Goal: Task Accomplishment & Management: Manage account settings

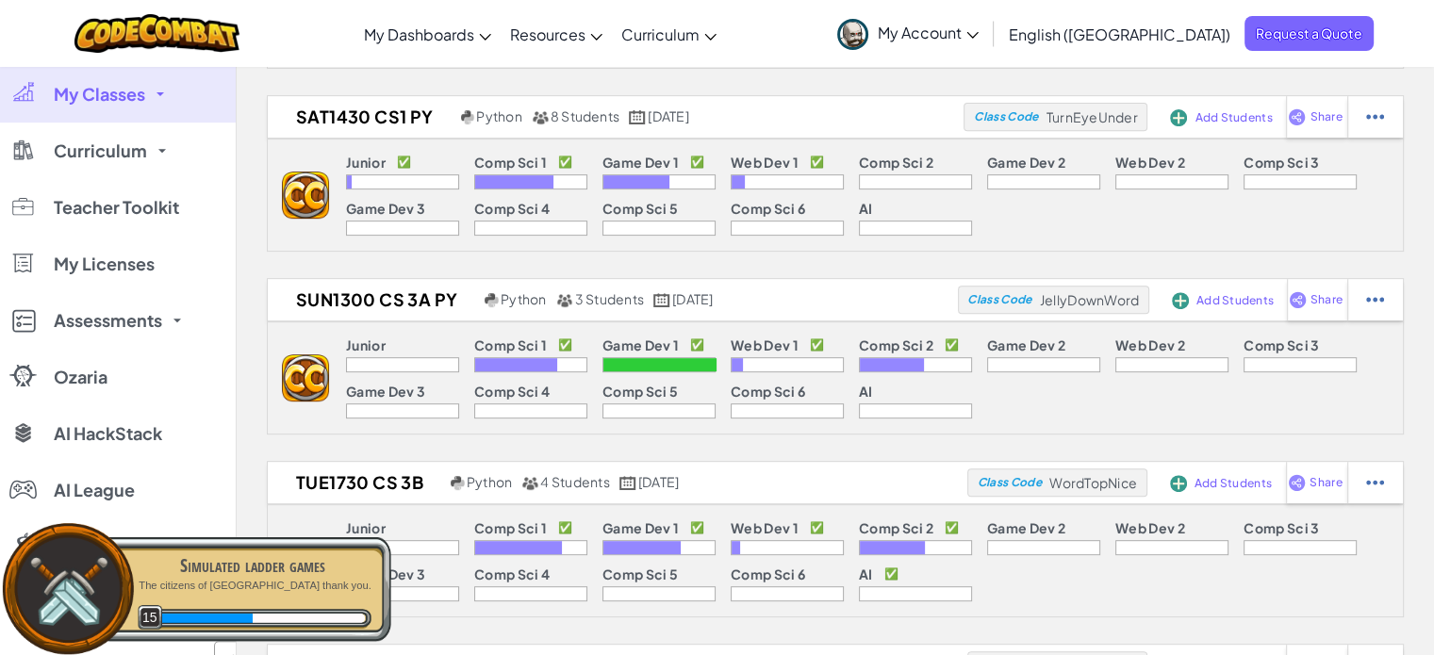
scroll to position [943, 0]
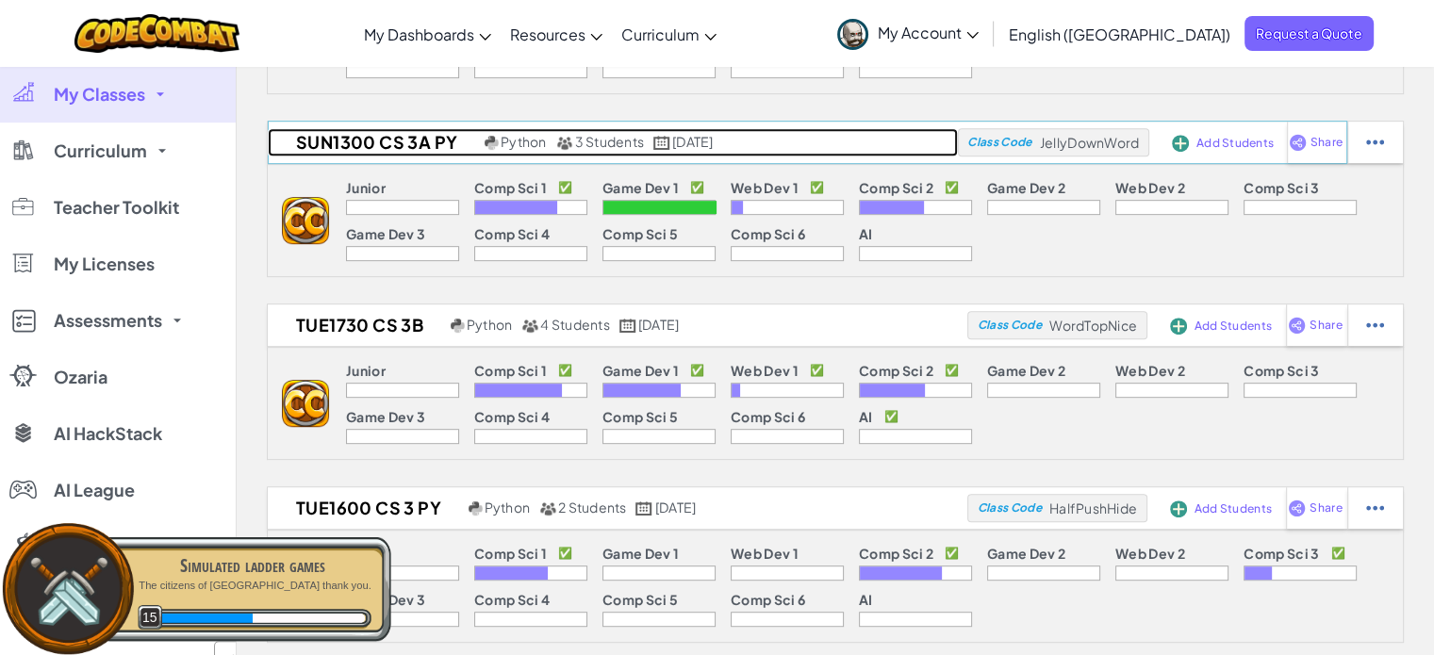
click at [347, 133] on h2 "Sun1300 CS 3a PY" at bounding box center [374, 142] width 212 height 28
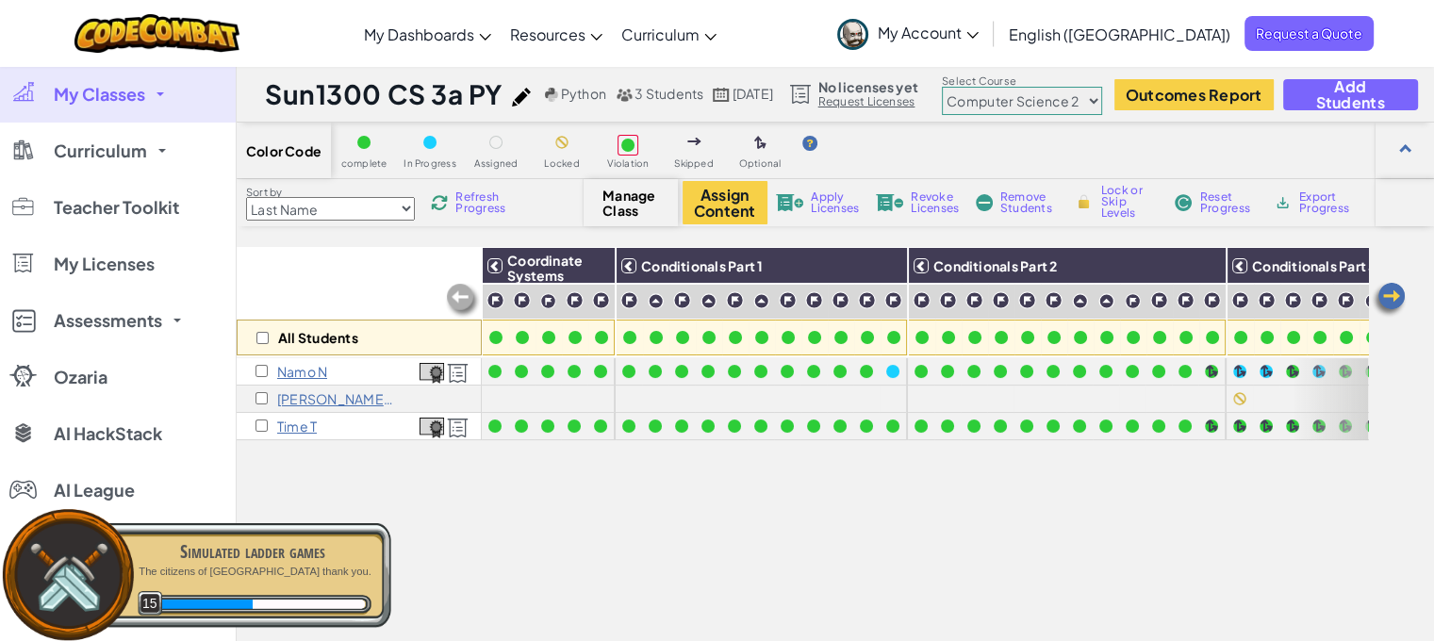
click at [1059, 107] on select "Junior Introduction to Computer Science Game Development 1 Web Development 1 Co…" at bounding box center [1022, 101] width 160 height 28
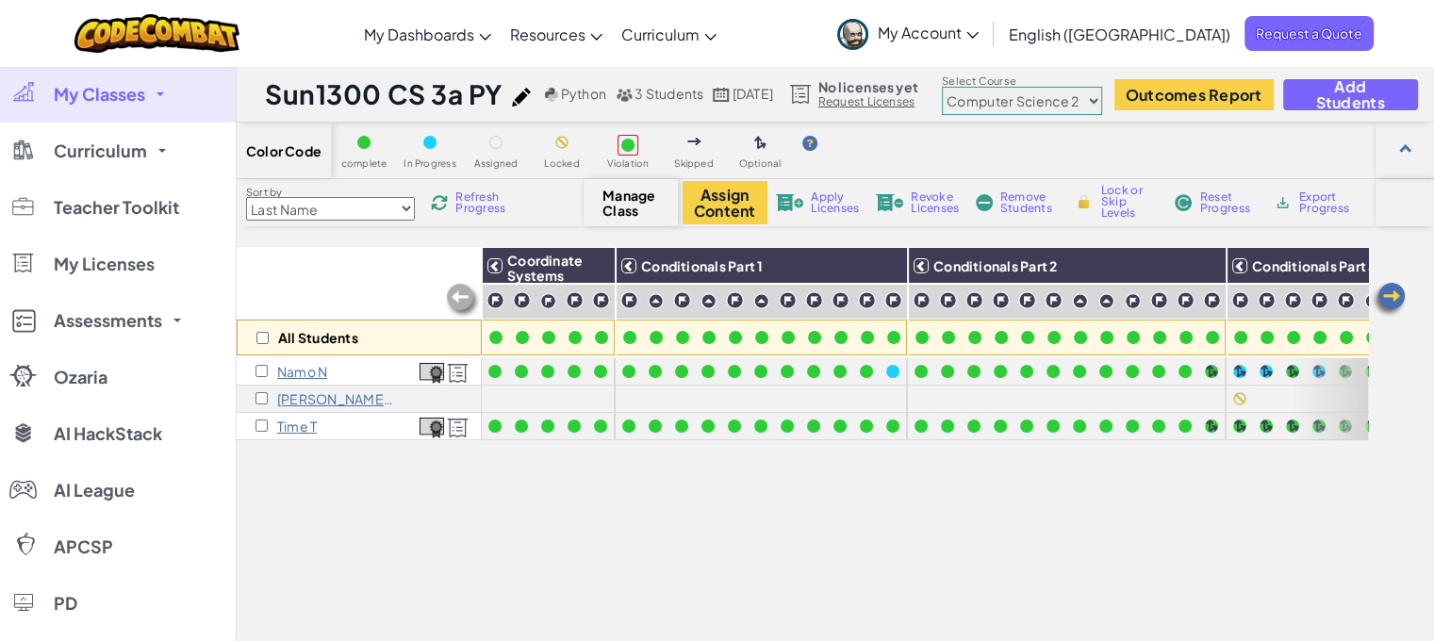
click at [984, 87] on select "Junior Introduction to Computer Science Game Development 1 Web Development 1 Co…" at bounding box center [1022, 101] width 160 height 28
click at [1381, 294] on img at bounding box center [1389, 300] width 38 height 38
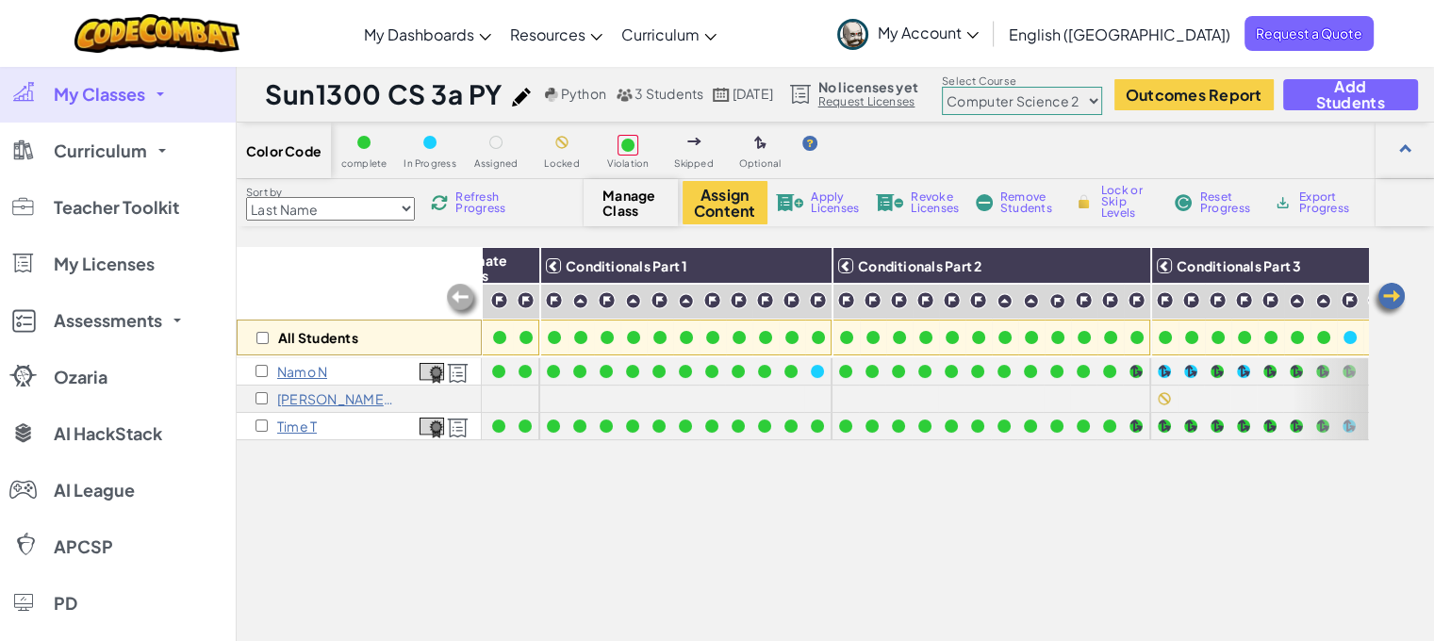
click at [1381, 294] on img at bounding box center [1389, 300] width 38 height 38
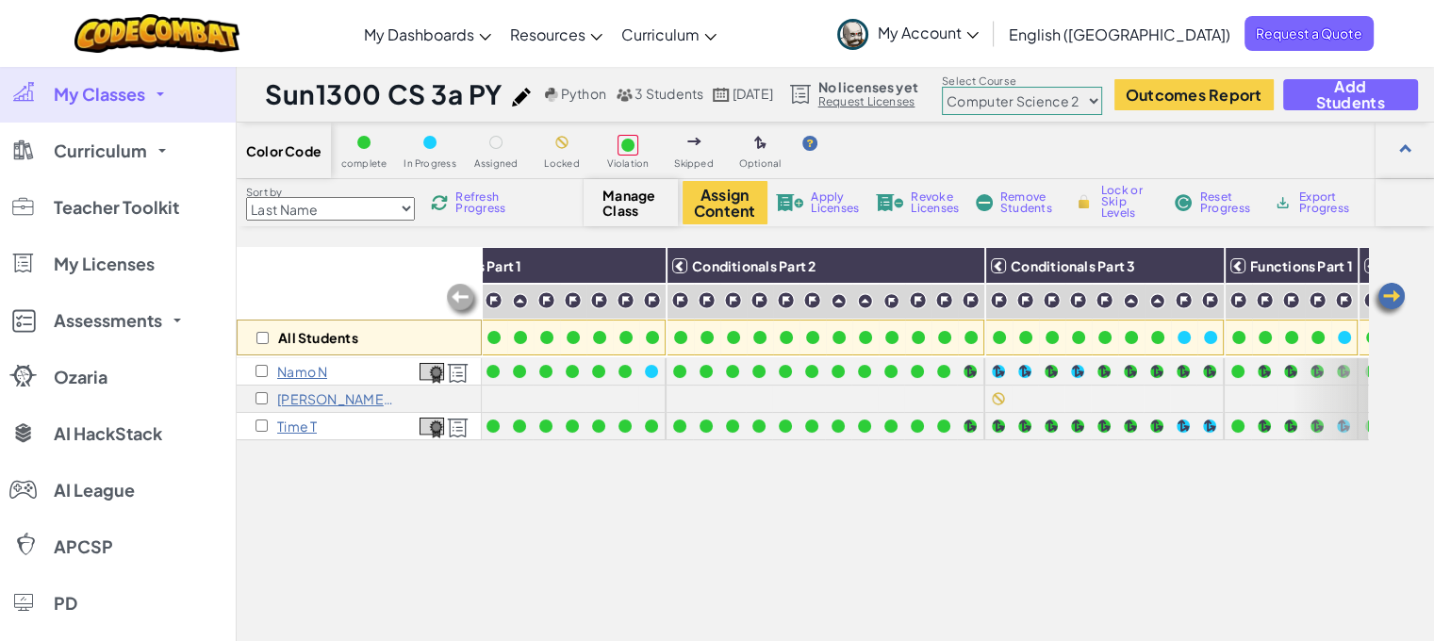
click at [1381, 294] on img at bounding box center [1389, 300] width 38 height 38
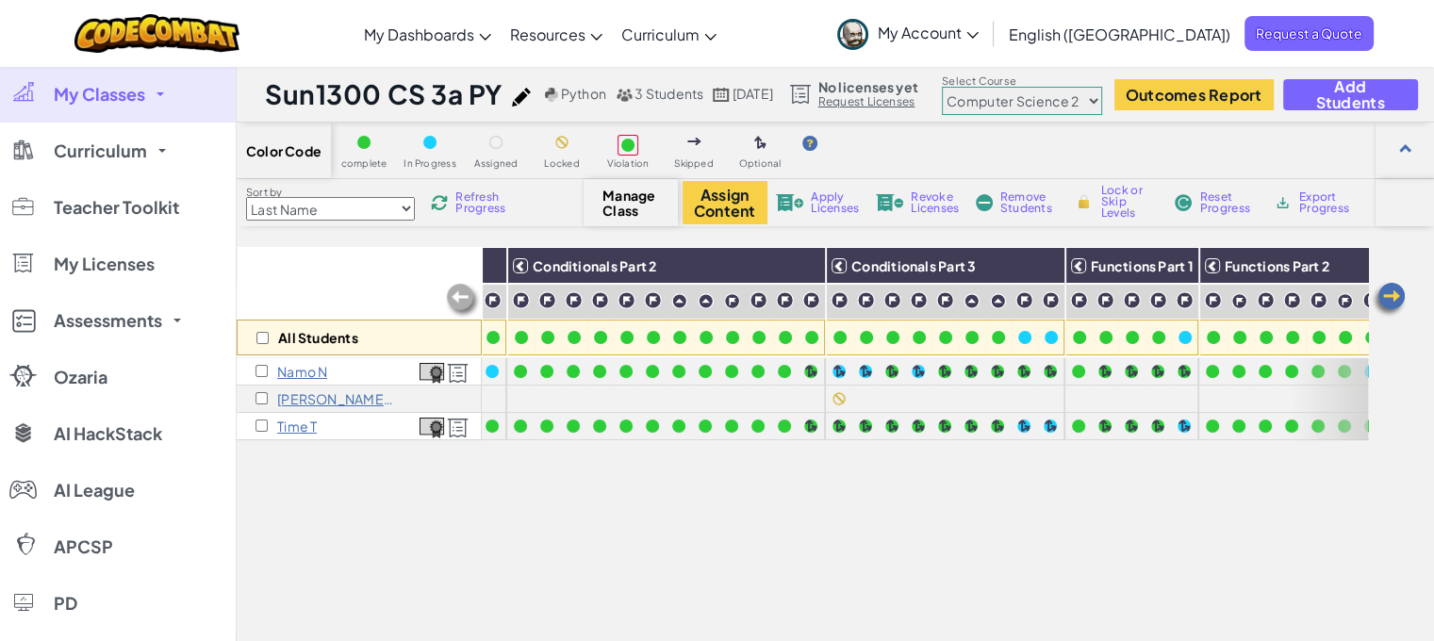
click at [1381, 294] on img at bounding box center [1389, 300] width 38 height 38
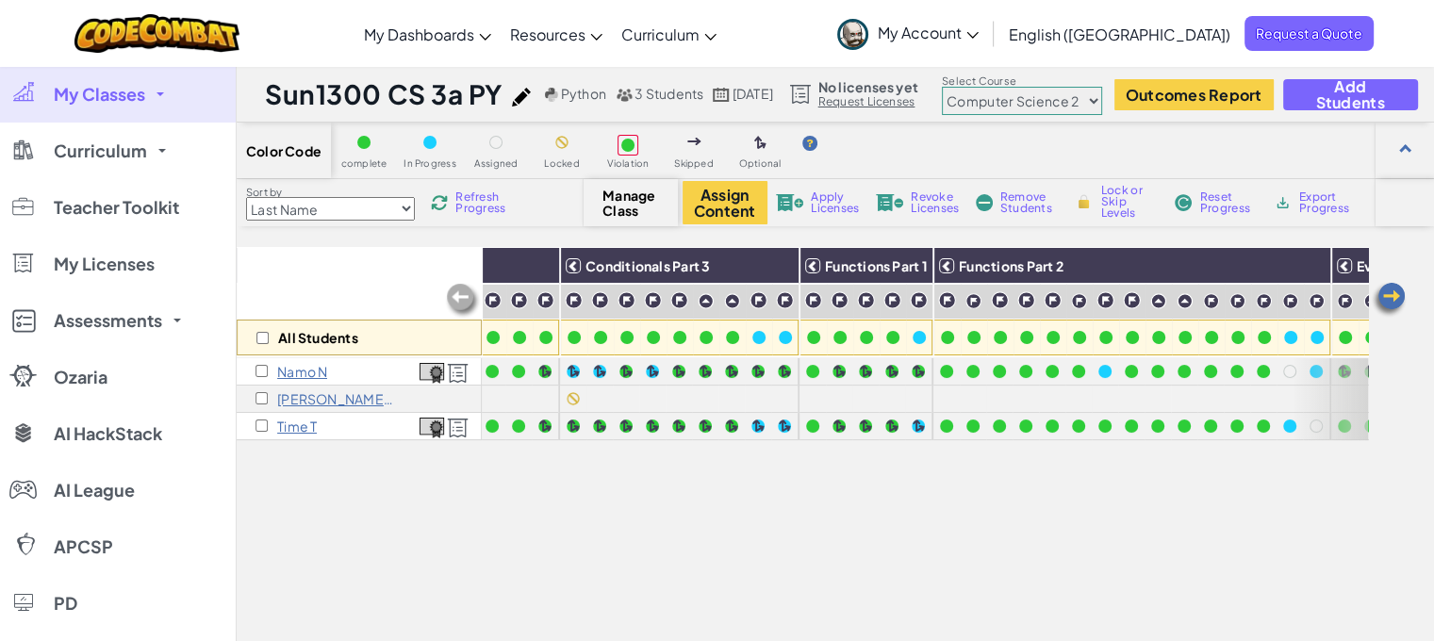
click at [1381, 294] on img at bounding box center [1389, 300] width 38 height 38
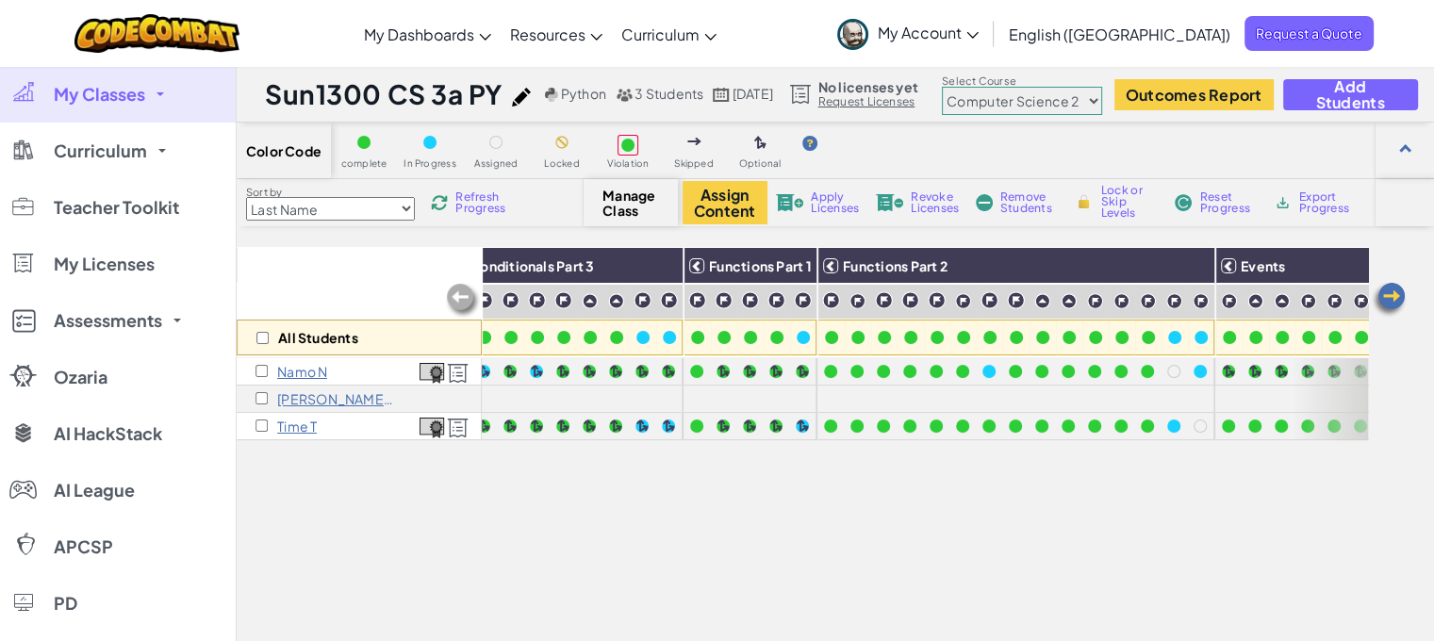
click at [1381, 294] on img at bounding box center [1389, 300] width 38 height 38
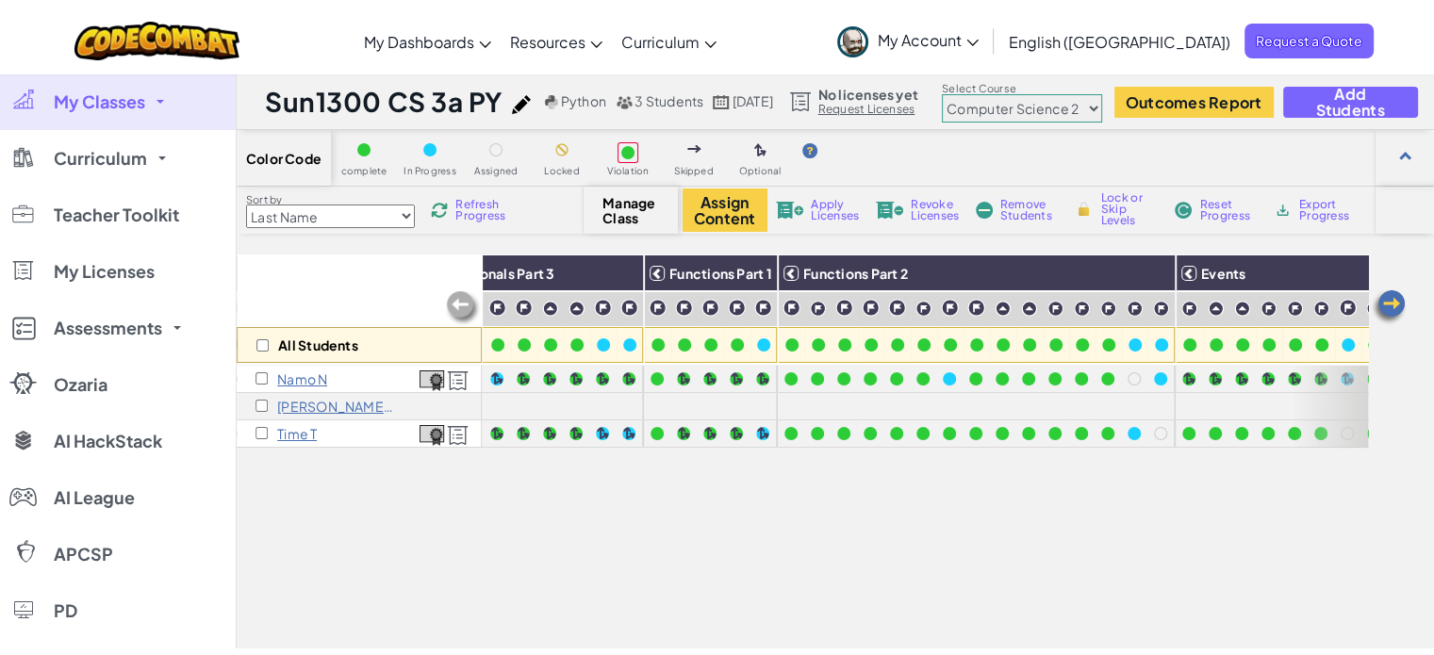
scroll to position [0, 1066]
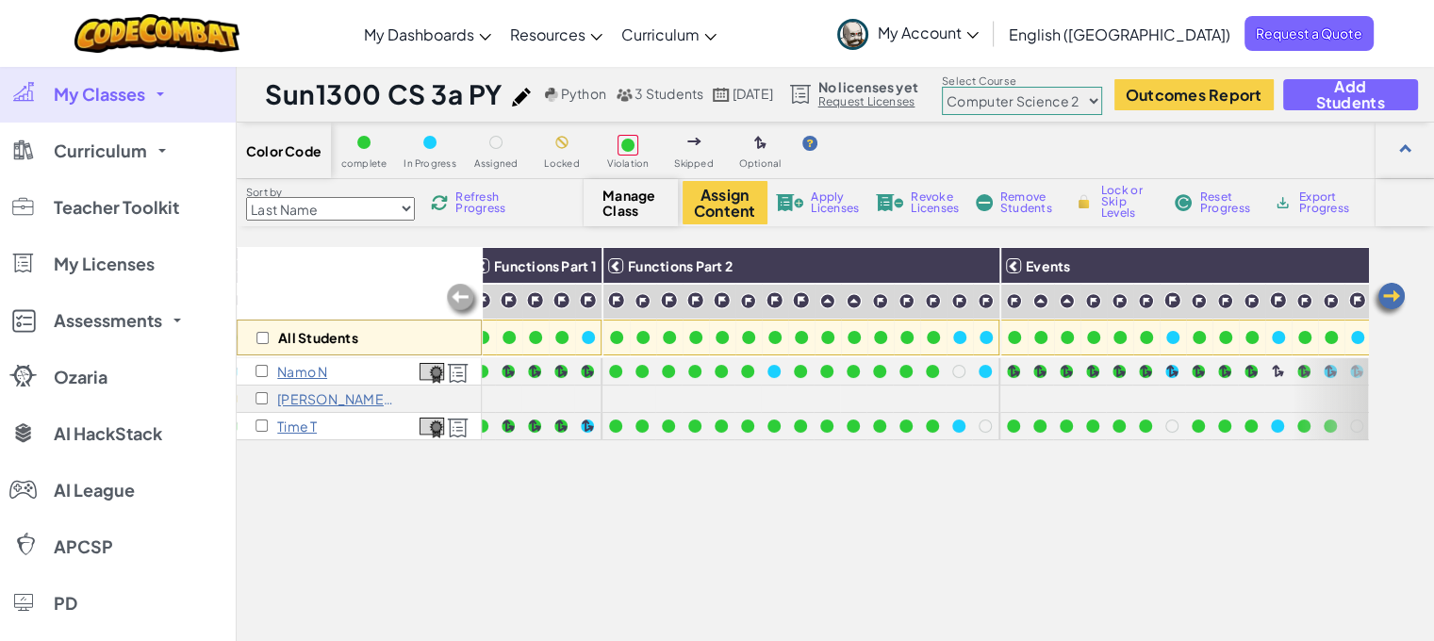
click at [1381, 294] on img at bounding box center [1389, 300] width 38 height 38
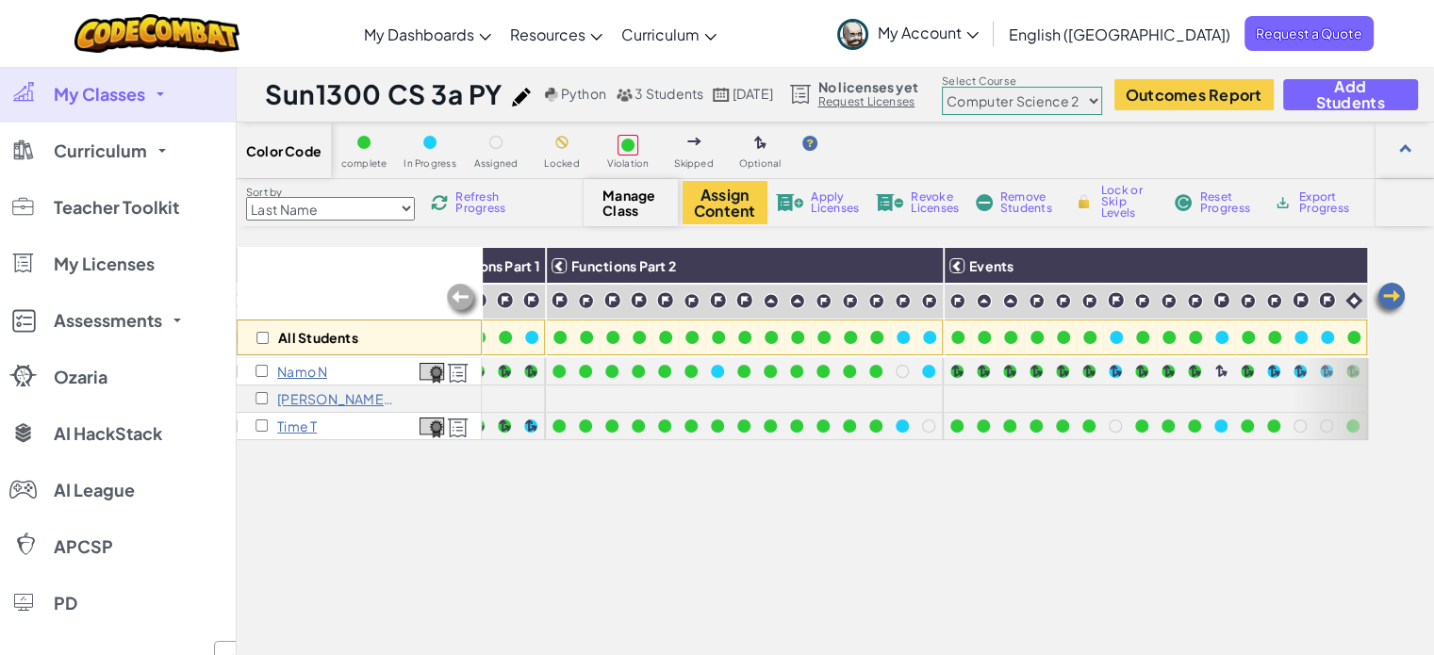
click at [1381, 294] on img at bounding box center [1389, 300] width 38 height 38
click at [1053, 98] on select "Junior Introduction to Computer Science Game Development 1 Web Development 1 Co…" at bounding box center [1022, 101] width 160 height 28
click at [984, 87] on select "Junior Introduction to Computer Science Game Development 1 Web Development 1 Co…" at bounding box center [1022, 101] width 160 height 28
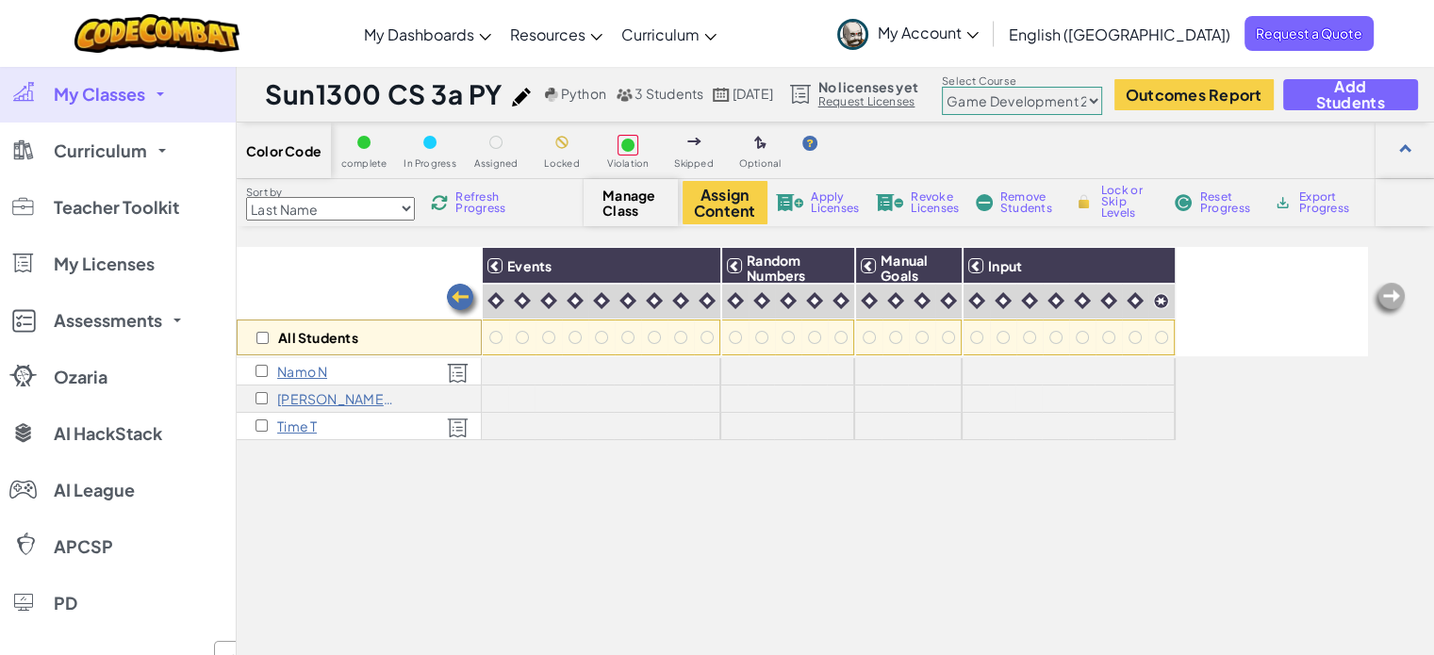
scroll to position [0, 0]
click at [1076, 93] on select "Junior Introduction to Computer Science Game Development 1 Web Development 1 Co…" at bounding box center [1022, 101] width 160 height 28
select select "5789587aad86a6efb573701f"
click at [984, 87] on select "Junior Introduction to Computer Science Game Development 1 Web Development 1 Co…" at bounding box center [1022, 101] width 160 height 28
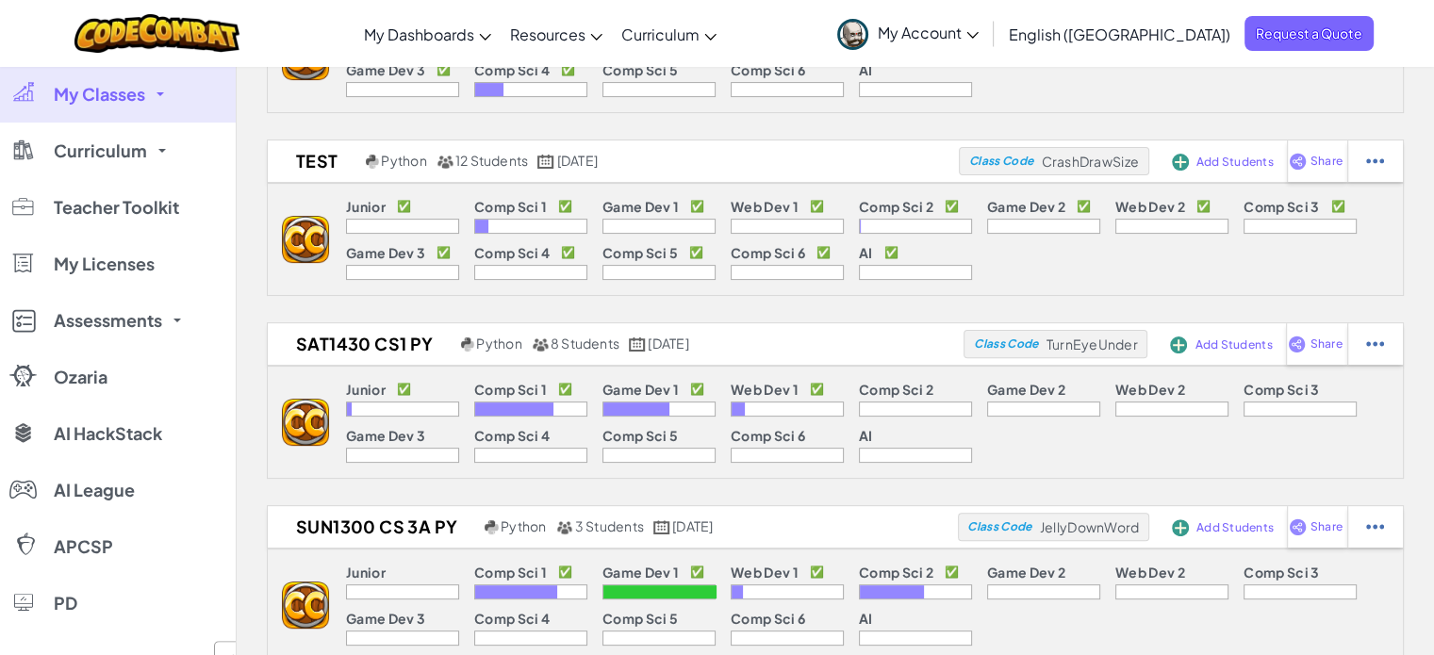
scroll to position [786, 0]
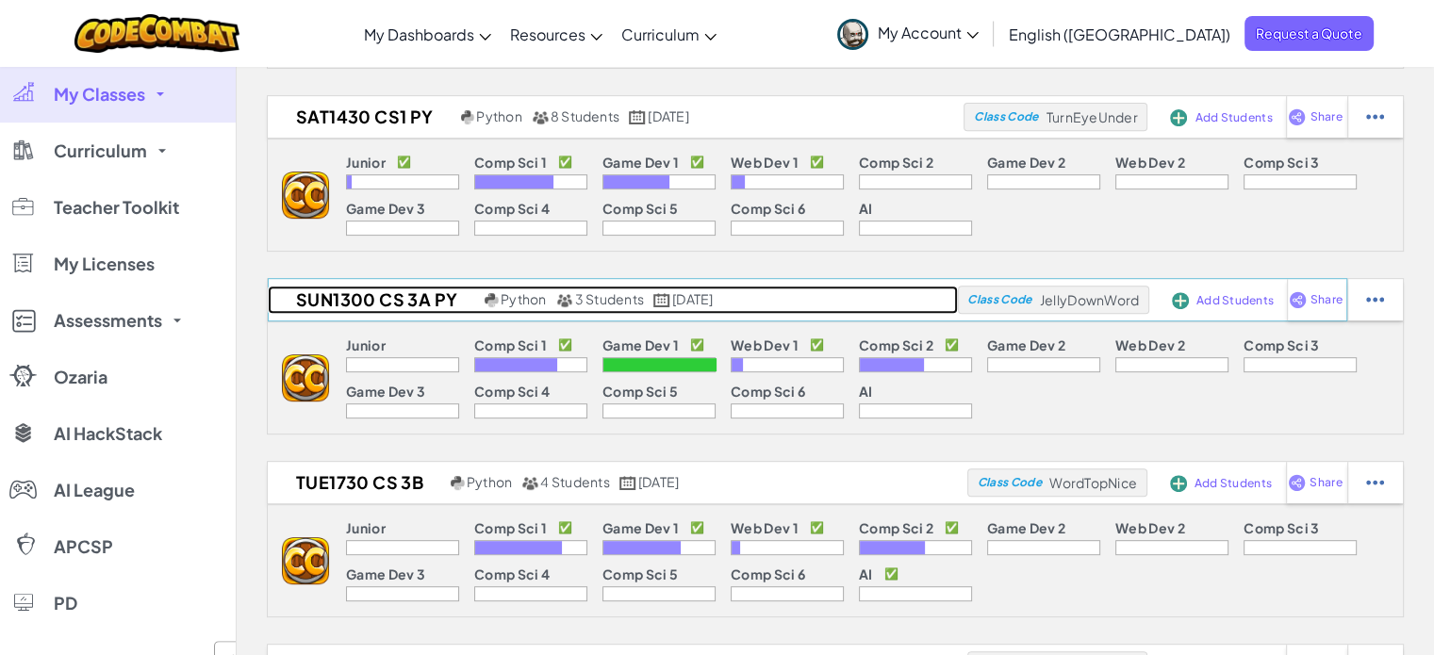
click at [397, 304] on h2 "Sun1300 CS 3a PY" at bounding box center [374, 300] width 212 height 28
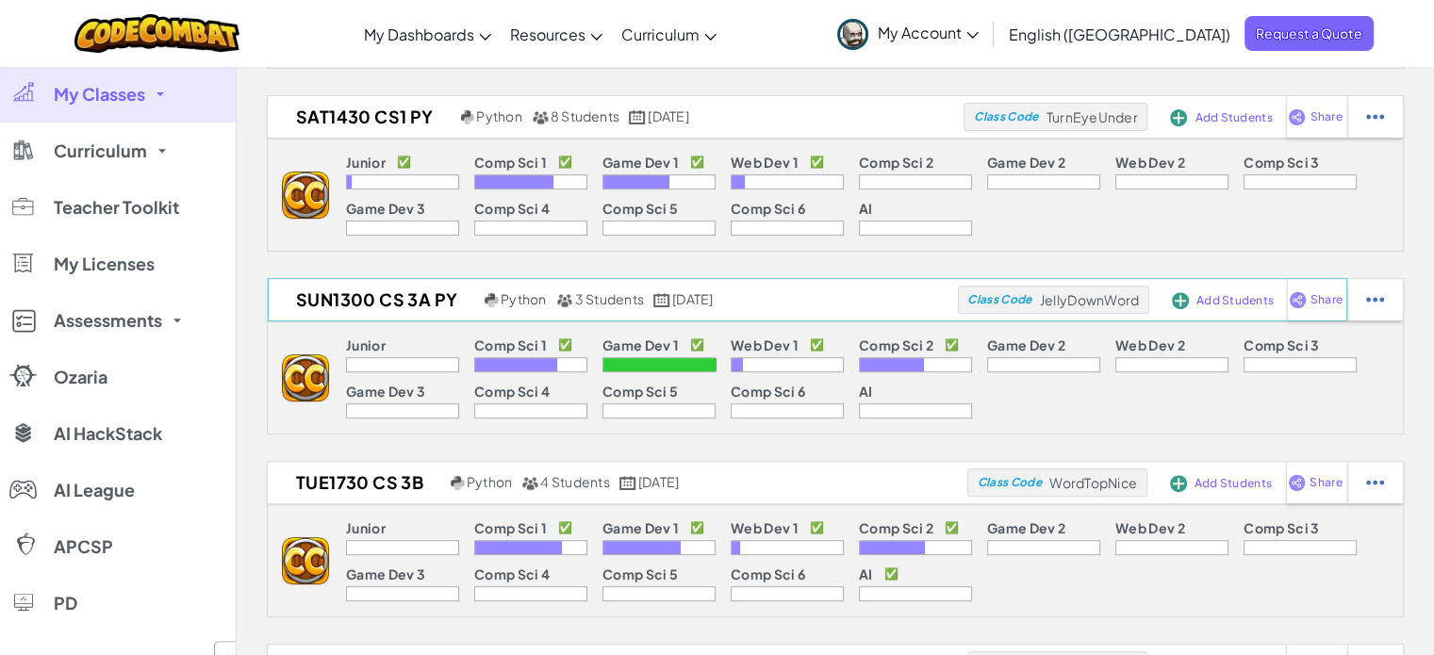
select select "5789587aad86a6efb573701f"
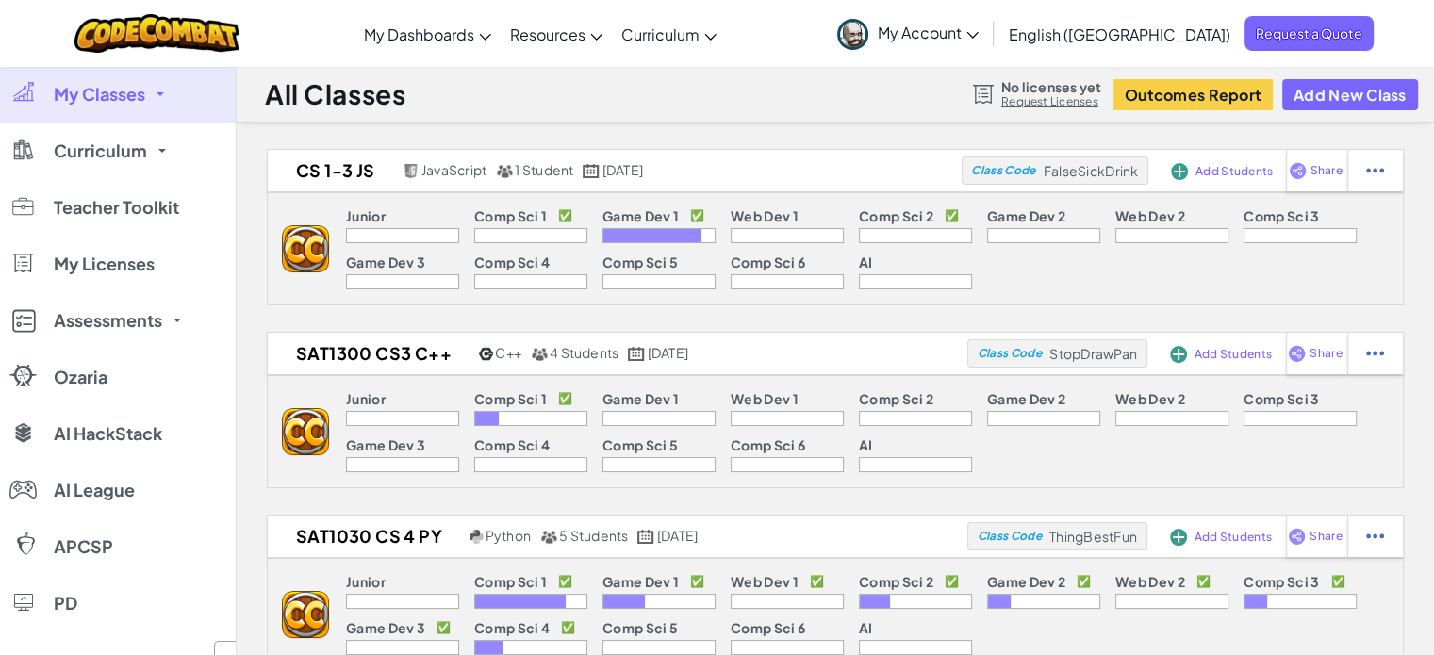
click at [603, 124] on div at bounding box center [836, 125] width 1198 height 5
